Goal: Task Accomplishment & Management: Manage account settings

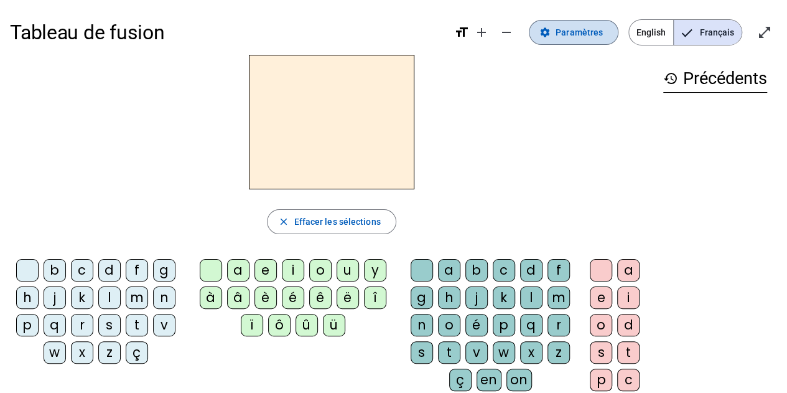
click at [563, 42] on span at bounding box center [574, 32] width 88 height 30
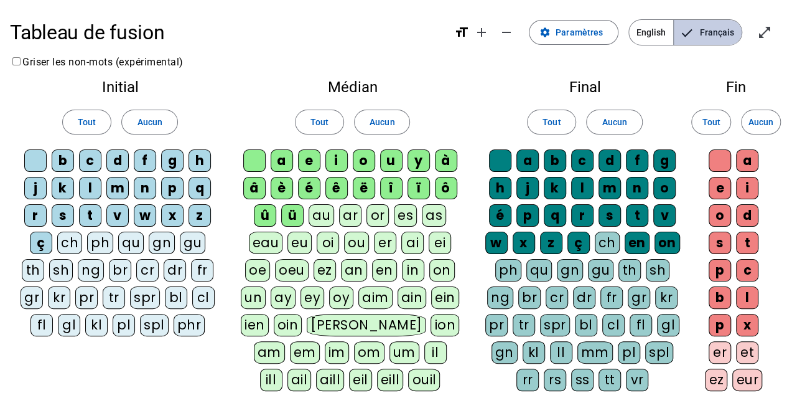
click at [713, 28] on span "Français" at bounding box center [708, 32] width 68 height 25
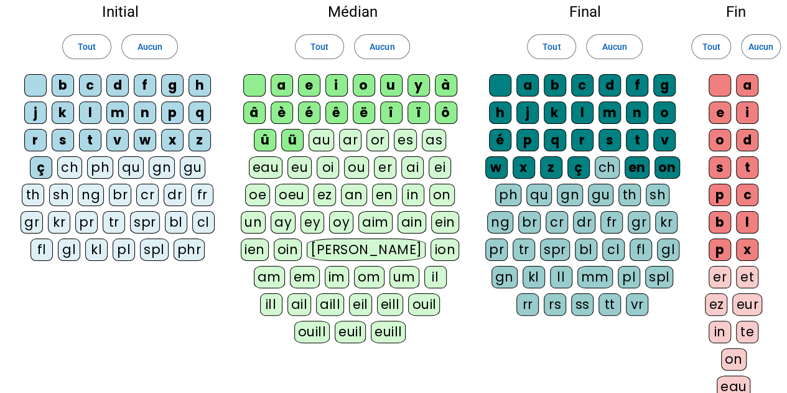
scroll to position [76, 0]
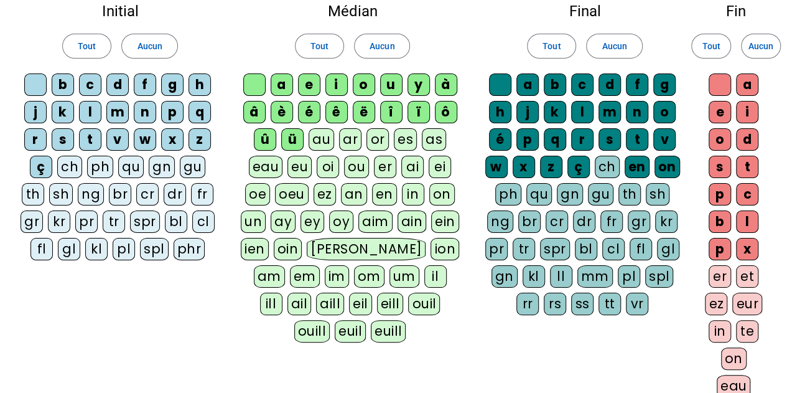
click at [278, 166] on div "eau" at bounding box center [266, 167] width 34 height 22
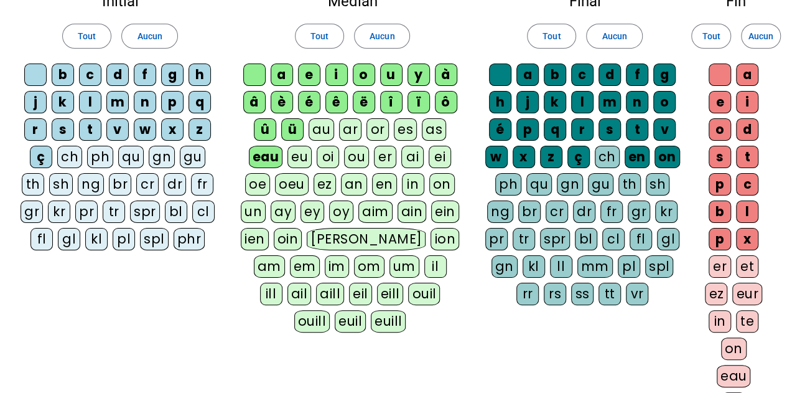
scroll to position [87, 0]
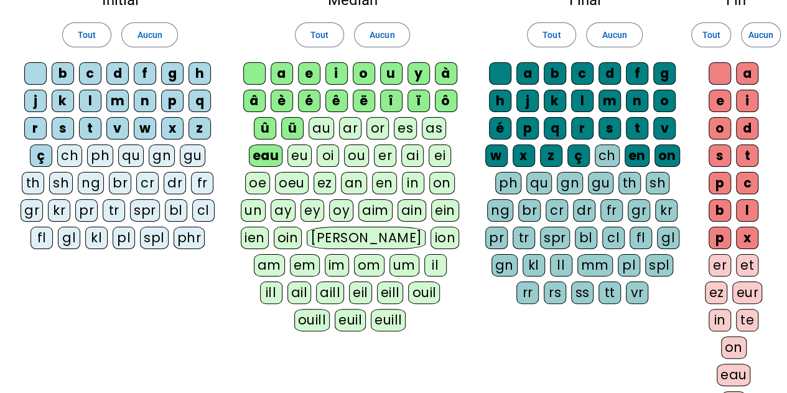
click at [266, 149] on div "eau" at bounding box center [266, 155] width 34 height 22
click at [320, 125] on div "au" at bounding box center [322, 128] width 26 height 22
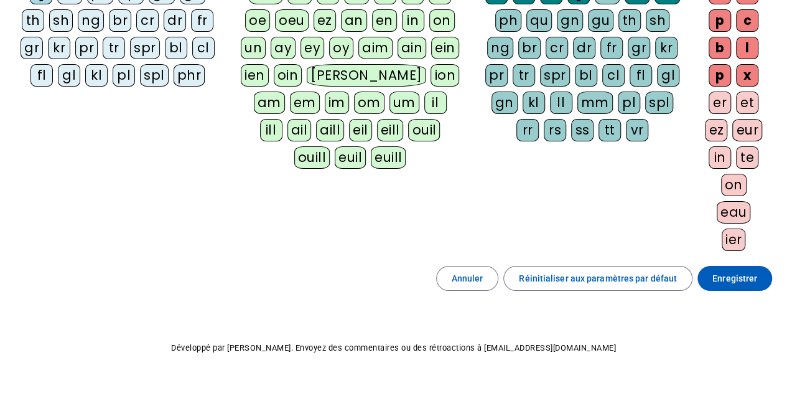
scroll to position [250, 0]
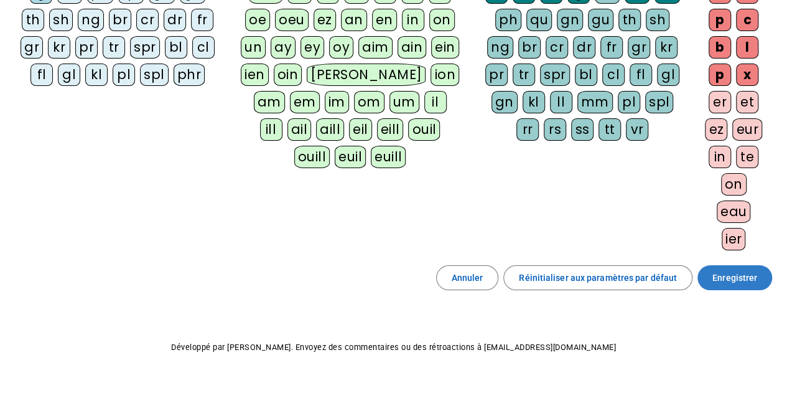
click at [734, 270] on span "Enregistrer" at bounding box center [735, 277] width 45 height 15
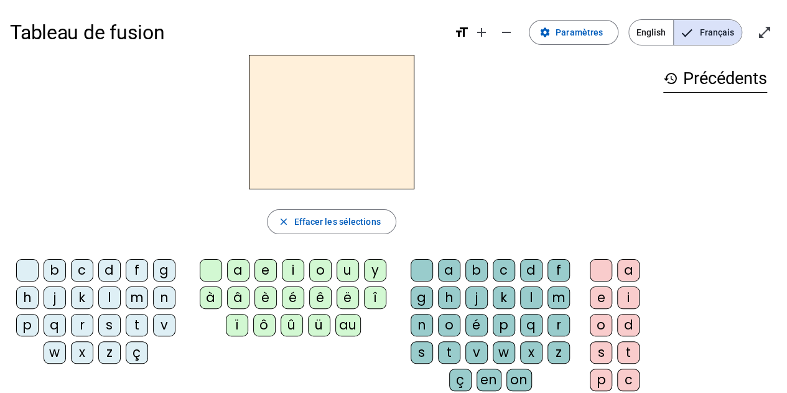
click at [362, 121] on h2 at bounding box center [332, 122] width 166 height 134
click at [580, 35] on span "Paramètres" at bounding box center [579, 32] width 47 height 15
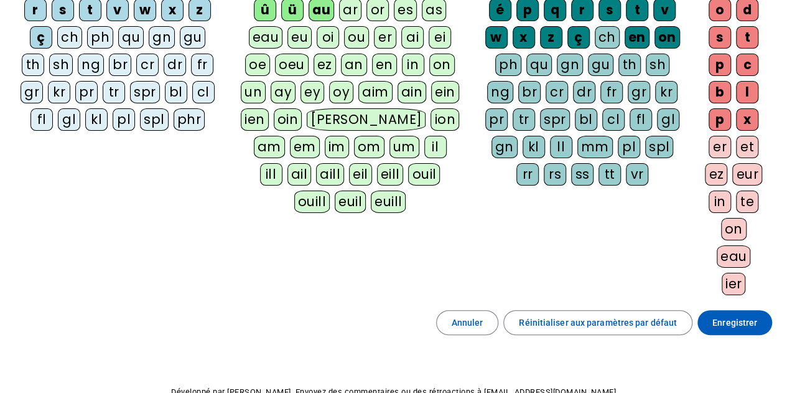
scroll to position [206, 0]
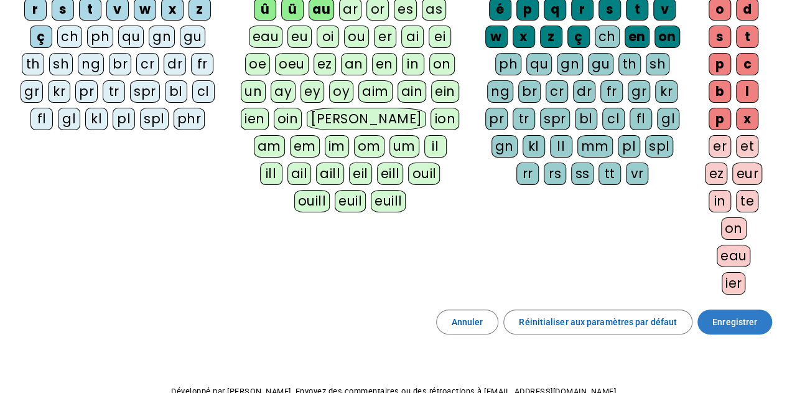
click at [727, 314] on span "Enregistrer" at bounding box center [735, 321] width 45 height 15
